Goal: Task Accomplishment & Management: Manage account settings

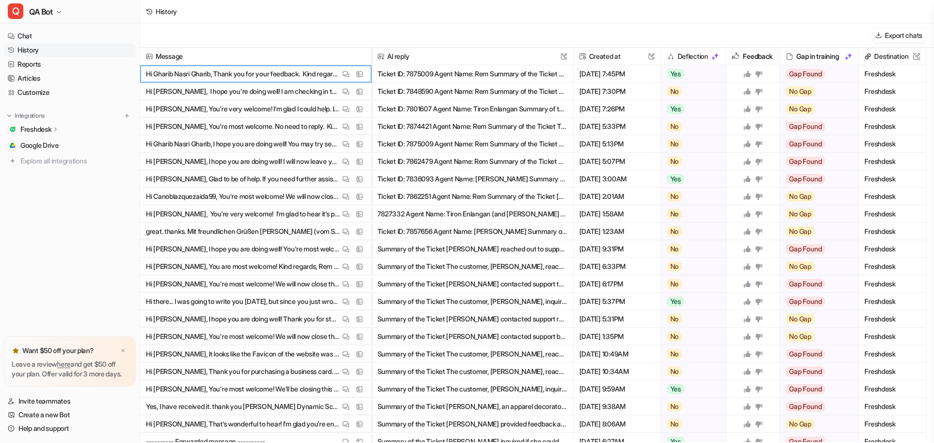
click at [55, 10] on button "Q QA Bot" at bounding box center [70, 11] width 140 height 23
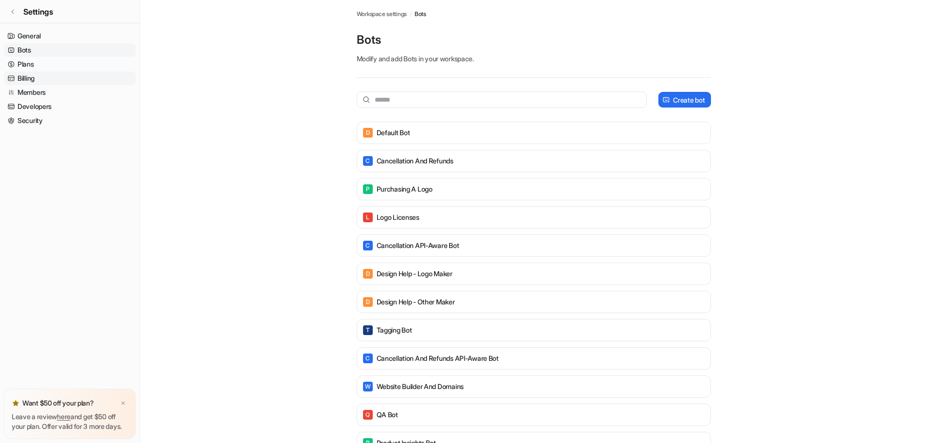
click at [31, 78] on link "Billing" at bounding box center [70, 78] width 132 height 14
